Goal: Information Seeking & Learning: Learn about a topic

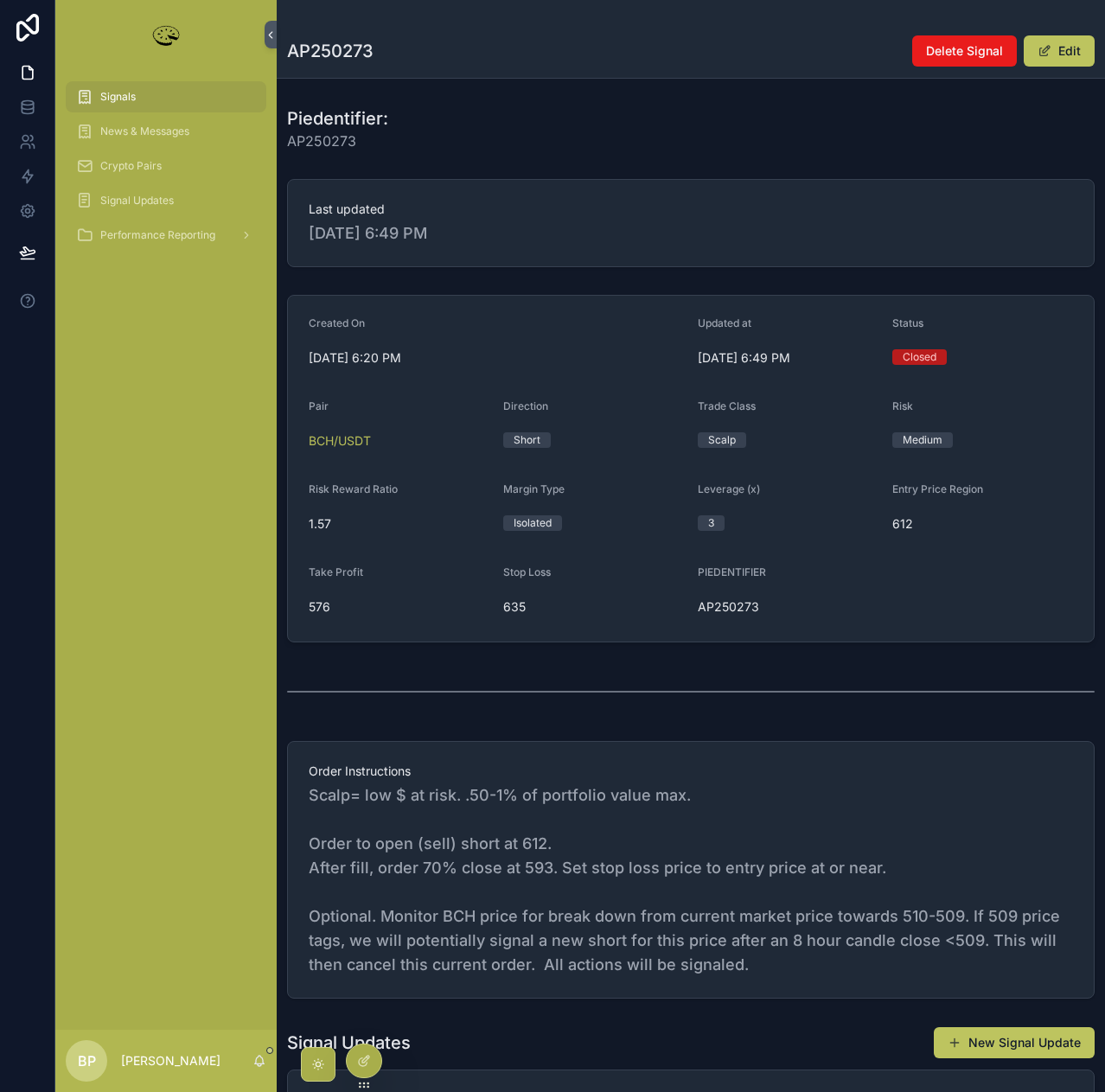
click at [106, 92] on span "Signals" at bounding box center [118, 97] width 35 height 14
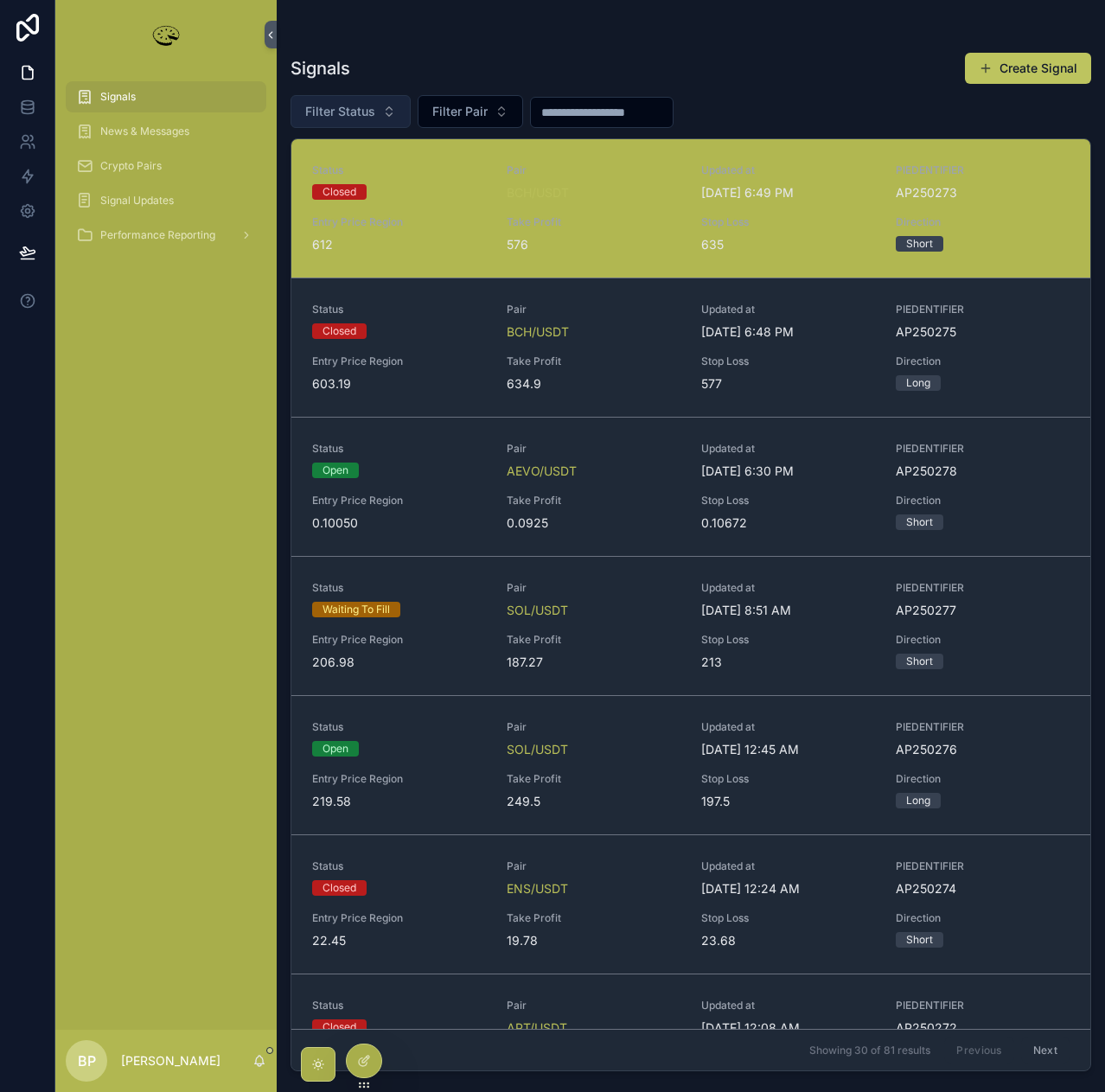
click at [336, 109] on span "Filter Status" at bounding box center [340, 111] width 70 height 17
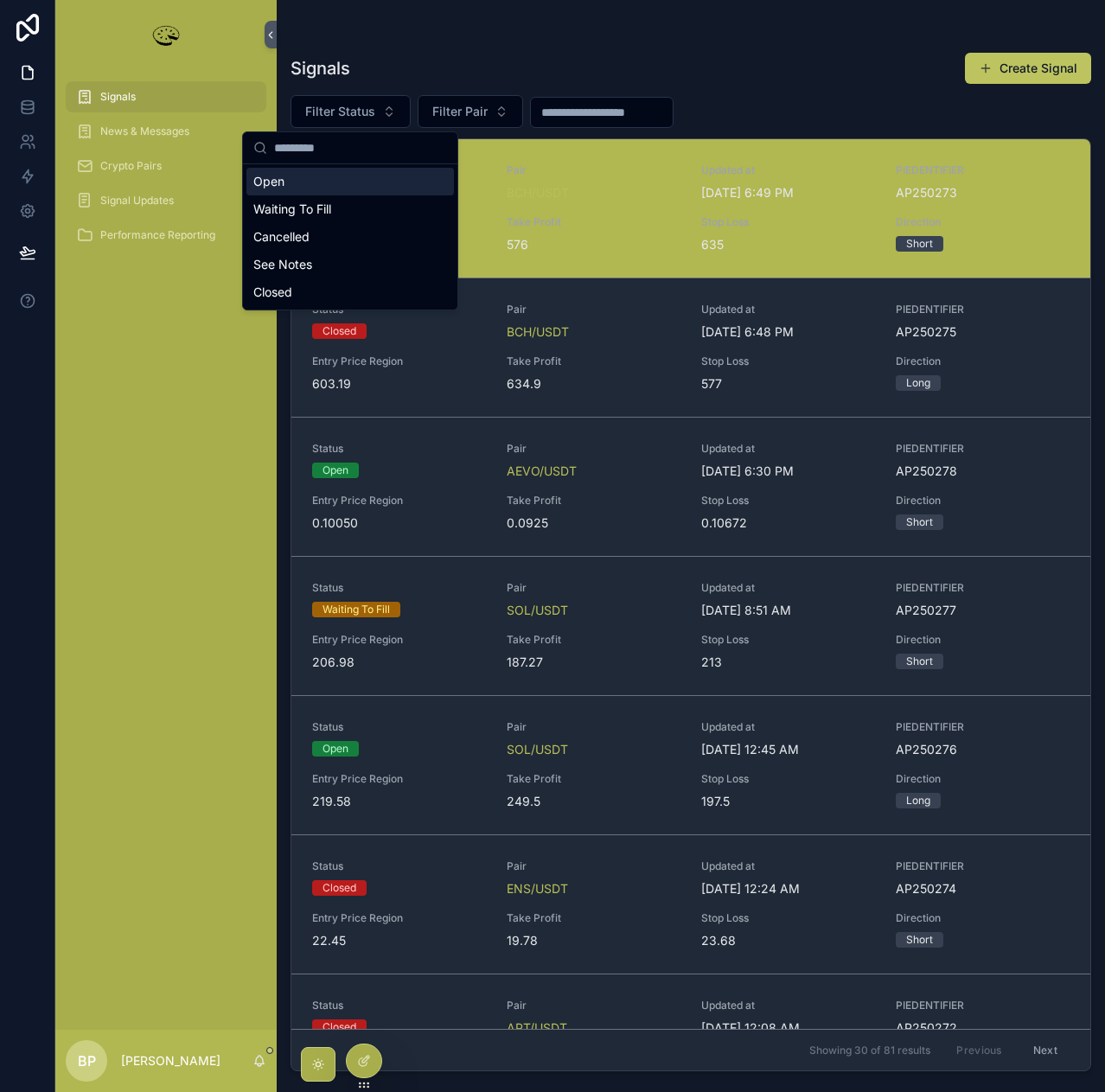
click at [273, 181] on div "Open" at bounding box center [350, 181] width 208 height 27
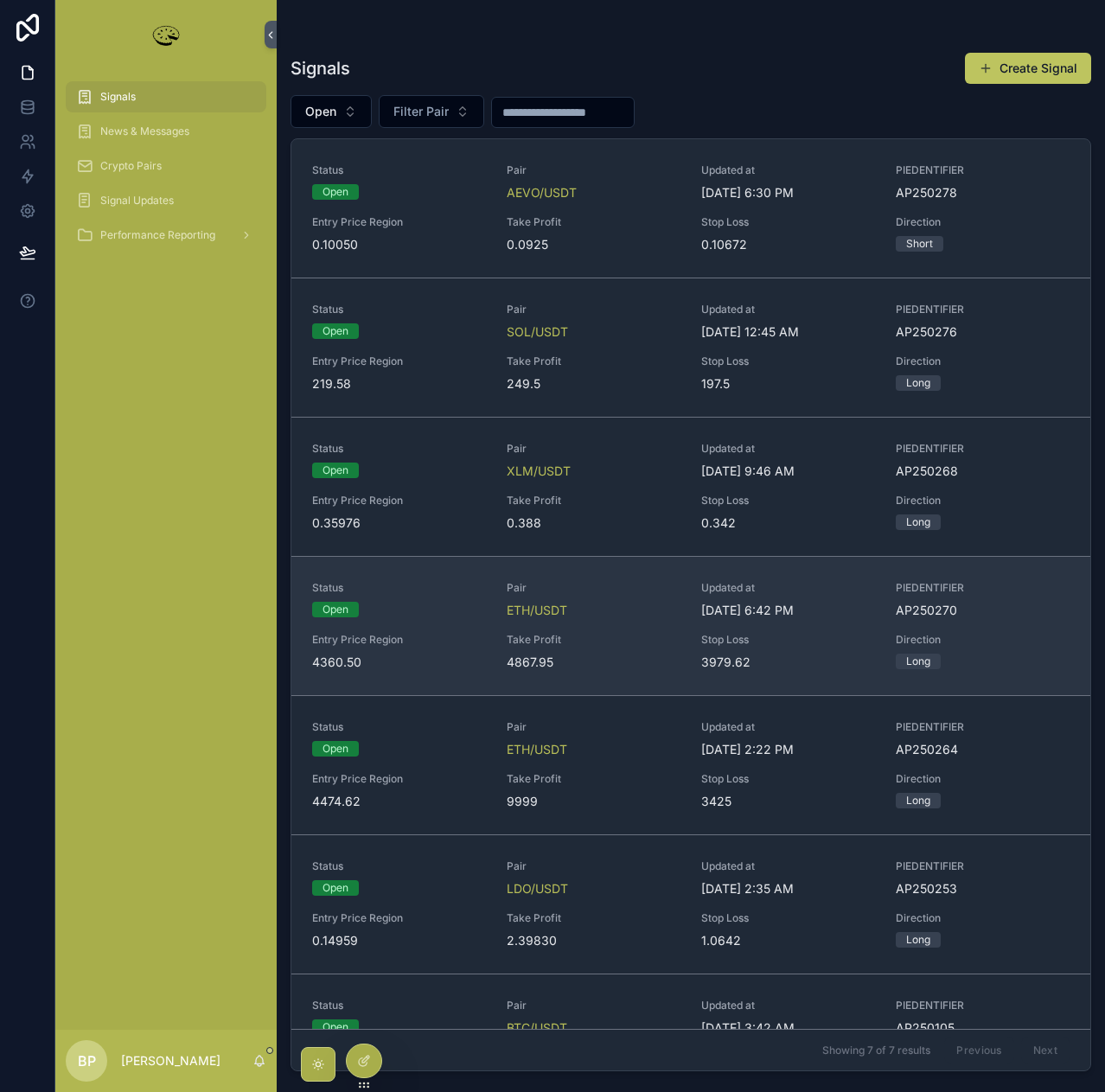
click at [586, 651] on div "Take Profit 4867.95" at bounding box center [593, 652] width 174 height 38
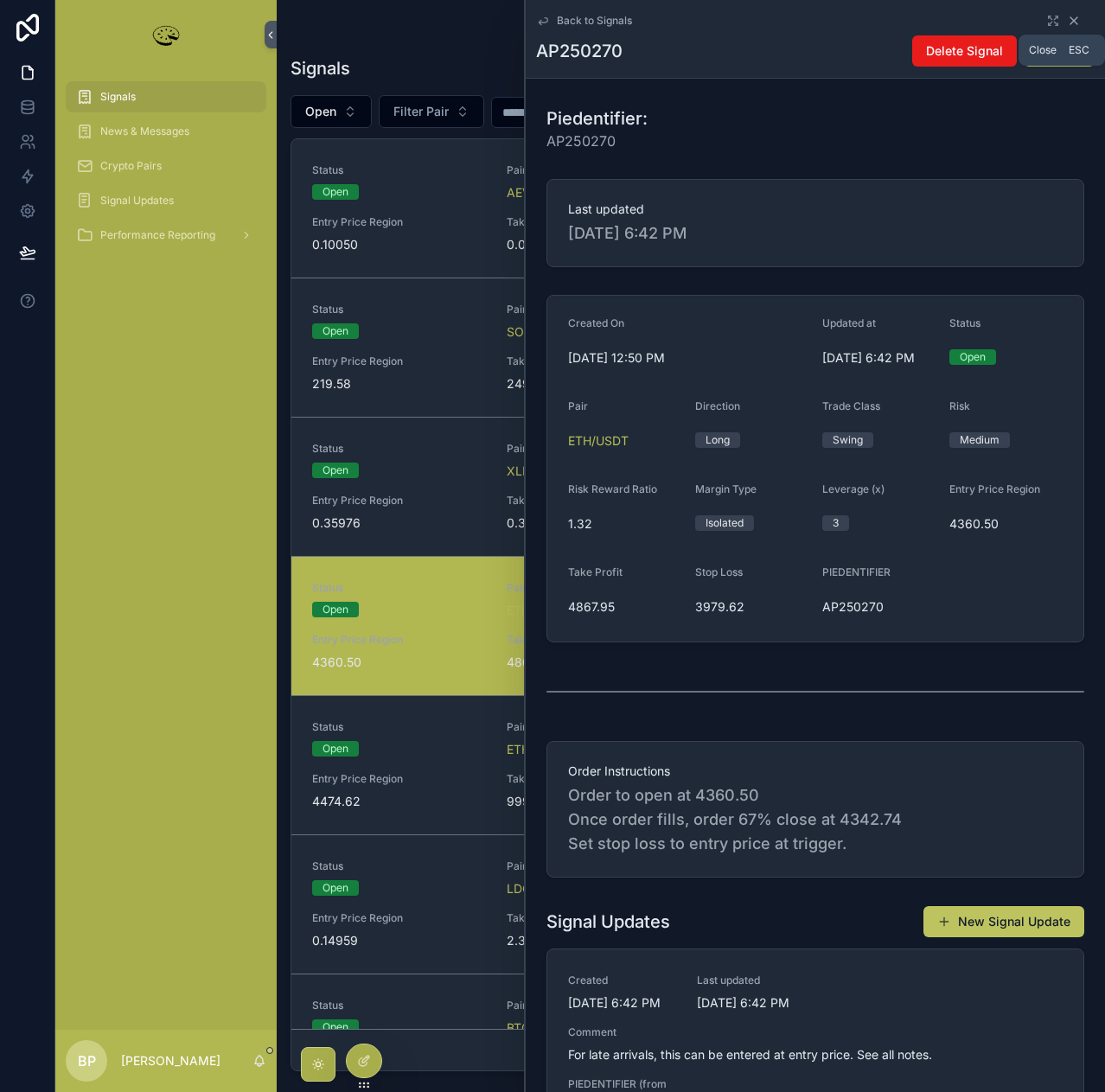
click at [1067, 17] on icon "scrollable content" at bounding box center [1074, 21] width 14 height 14
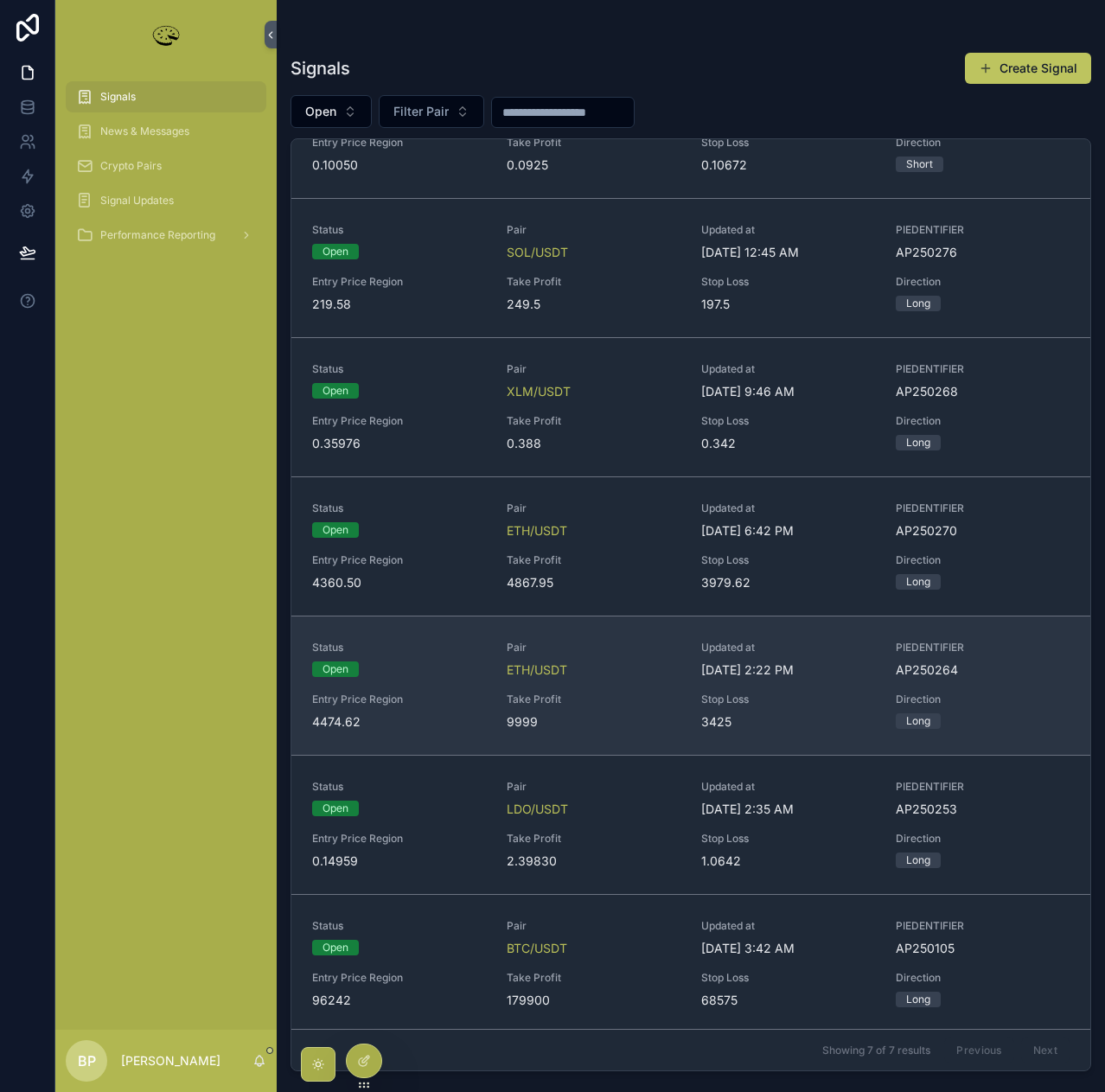
scroll to position [84, 0]
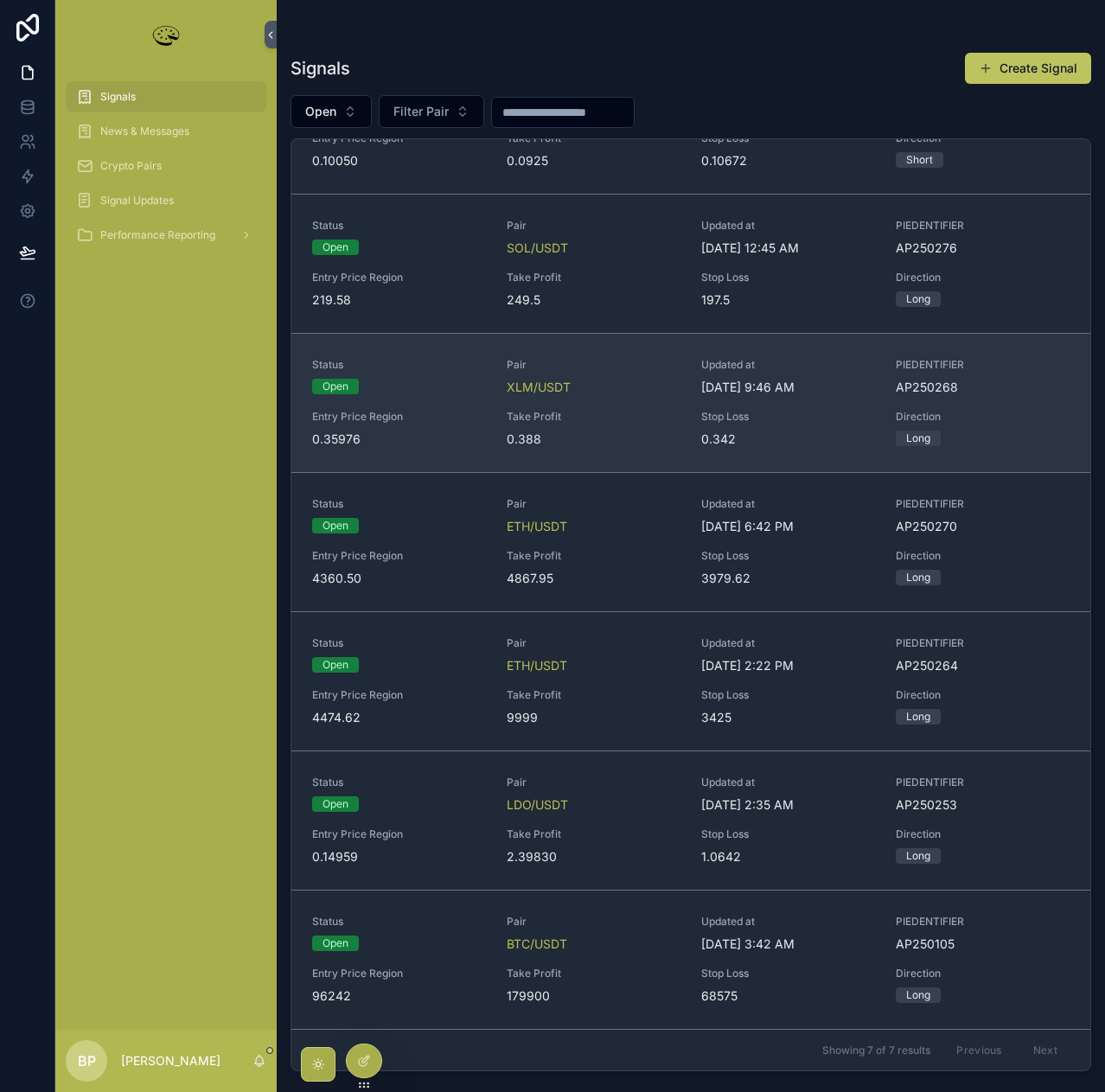
click at [607, 412] on span "Take Profit" at bounding box center [593, 417] width 174 height 14
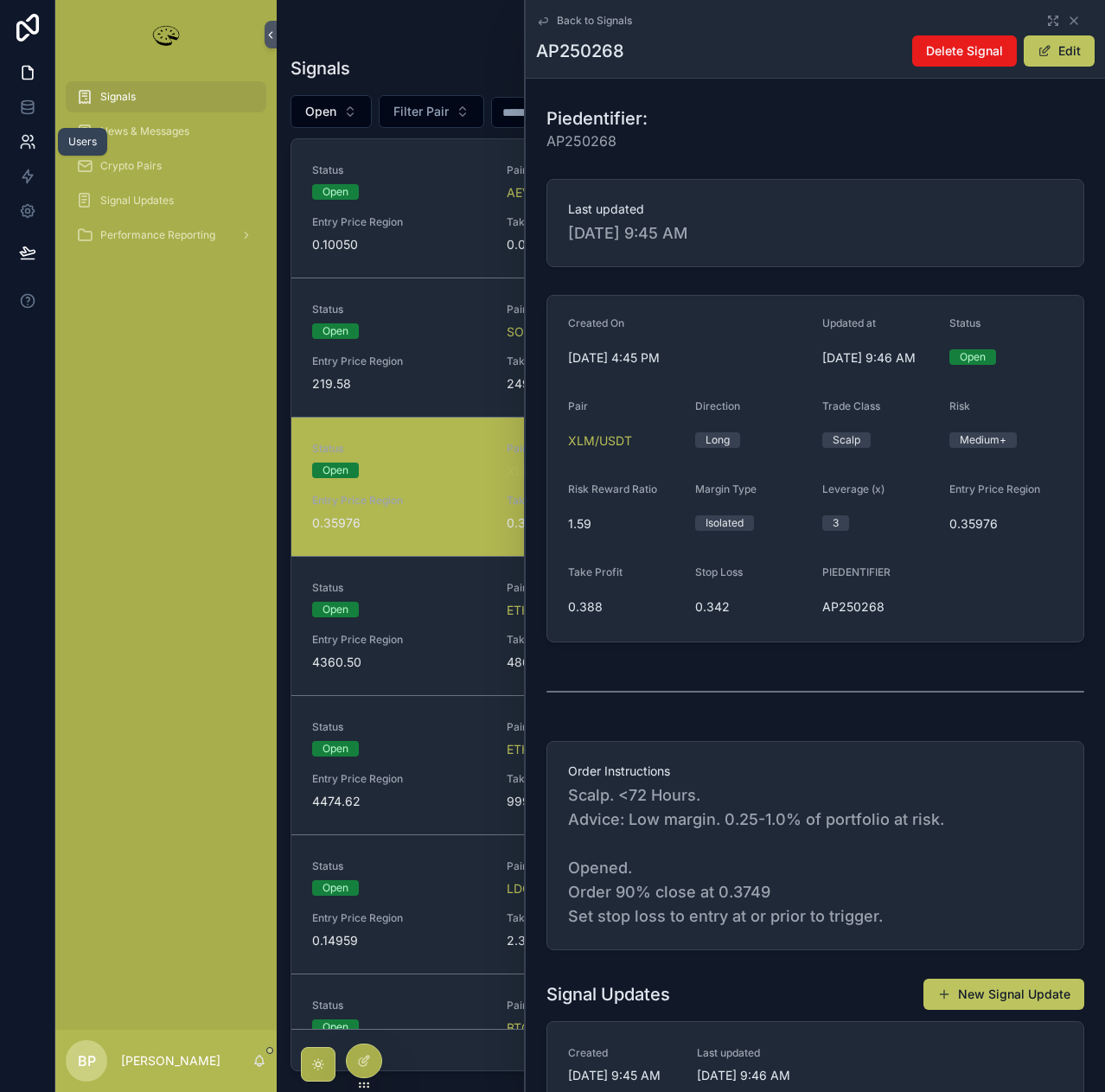
click at [31, 139] on icon at bounding box center [27, 141] width 17 height 17
